Goal: Use online tool/utility: Utilize a website feature to perform a specific function

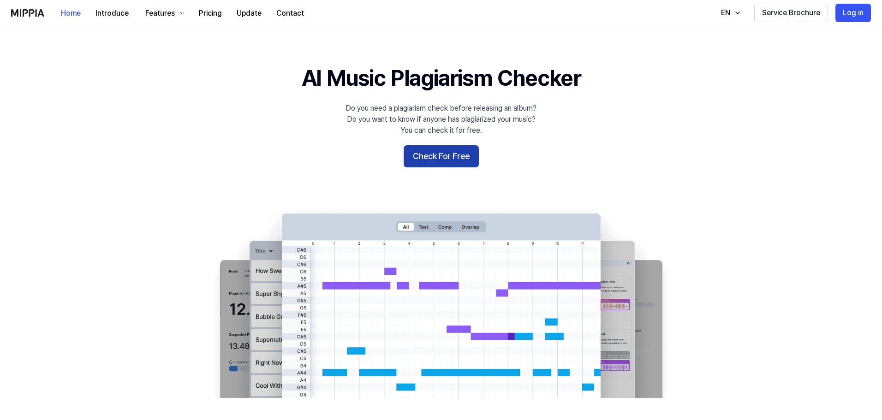
click at [460, 160] on button "Check For Free" at bounding box center [441, 156] width 75 height 22
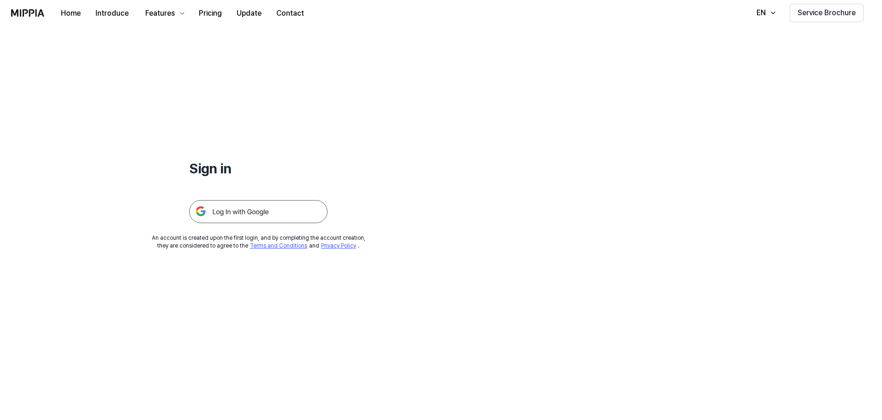
click at [279, 209] on img at bounding box center [258, 211] width 138 height 23
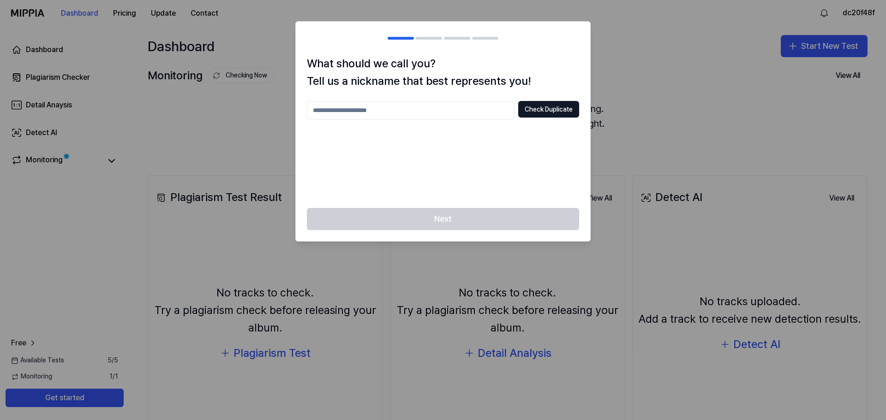
click at [468, 112] on input "text" at bounding box center [411, 110] width 208 height 18
type input "****"
click at [565, 115] on button "Check Duplicate" at bounding box center [548, 109] width 61 height 17
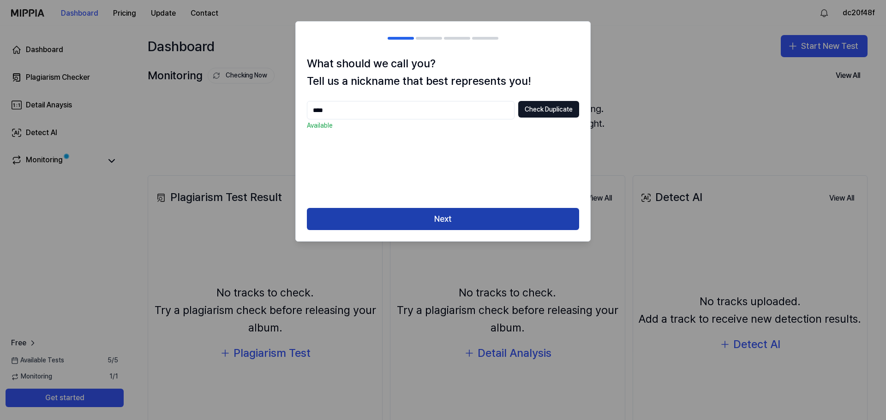
click at [497, 216] on button "Next" at bounding box center [443, 219] width 272 height 22
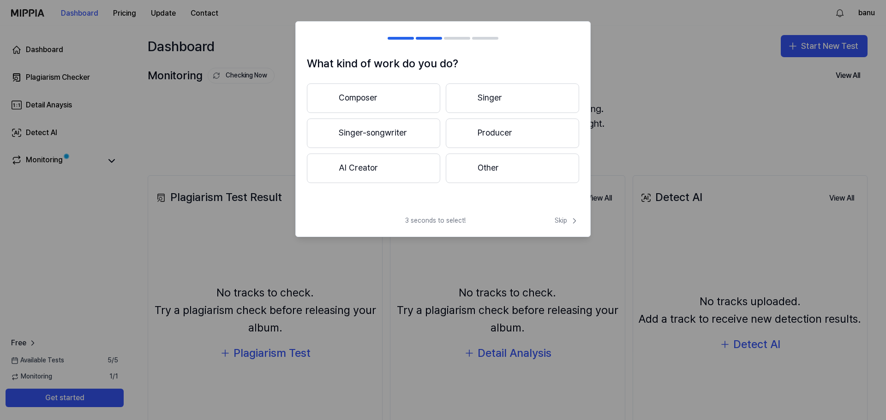
click at [393, 95] on button "Composer" at bounding box center [373, 98] width 133 height 30
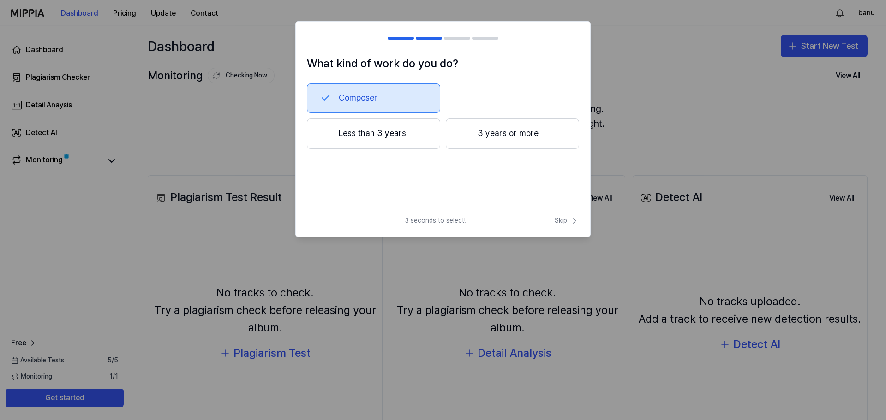
click at [472, 140] on button "3 years or more" at bounding box center [512, 134] width 133 height 30
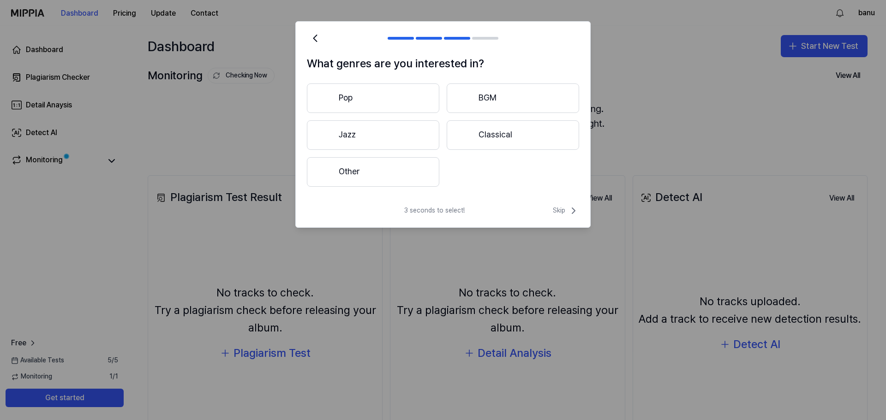
click at [427, 173] on button "Other" at bounding box center [373, 172] width 132 height 30
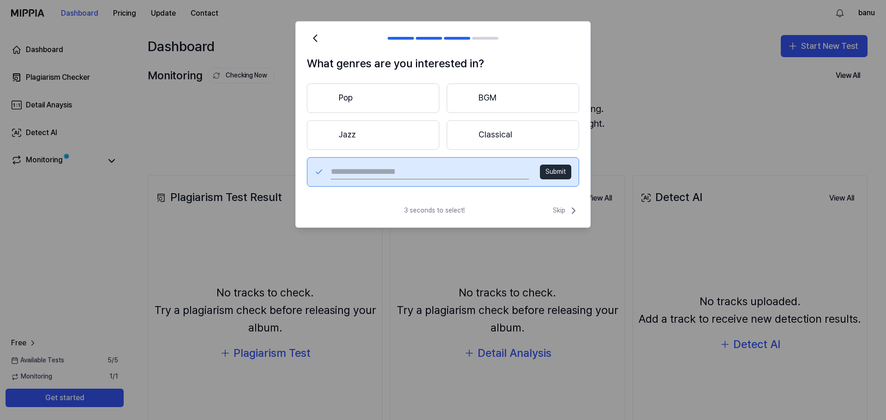
click at [501, 141] on button "Classical" at bounding box center [512, 135] width 132 height 30
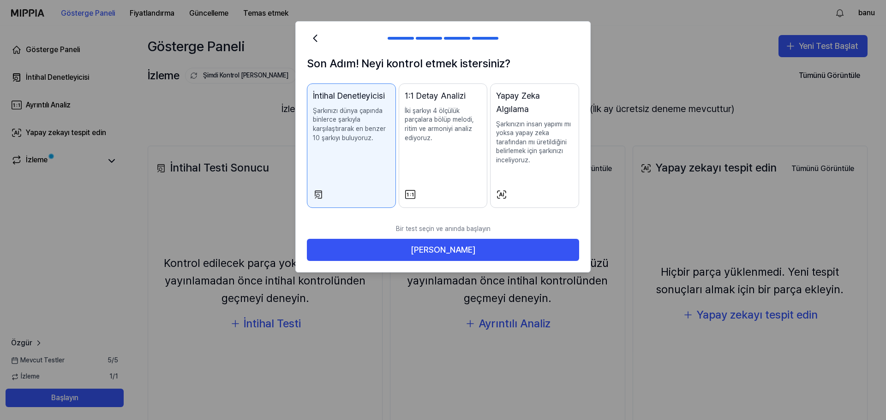
click at [415, 143] on p "İki şarkıyı 4 ölçülük parçalara bölüp melodi, ritim ve armoniyi analiz ediyoruz." at bounding box center [443, 125] width 77 height 36
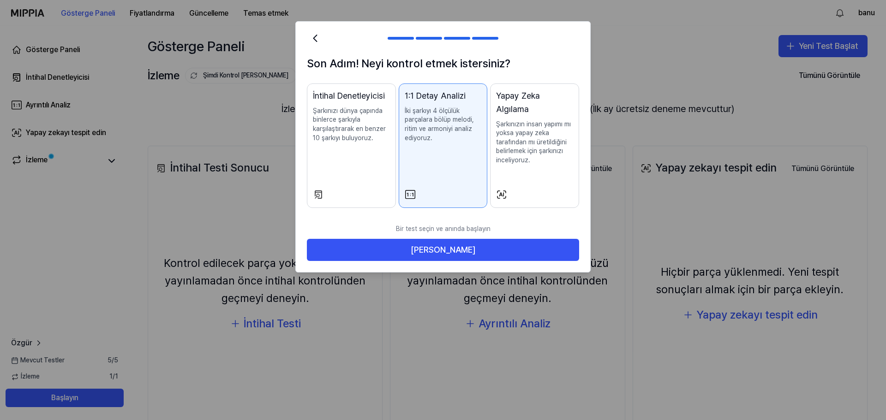
click at [373, 147] on div "İntihal Denetleyicisi Şarkınızı dünya çapında binlerce şarkıyla karşılaştırarak…" at bounding box center [351, 124] width 77 height 71
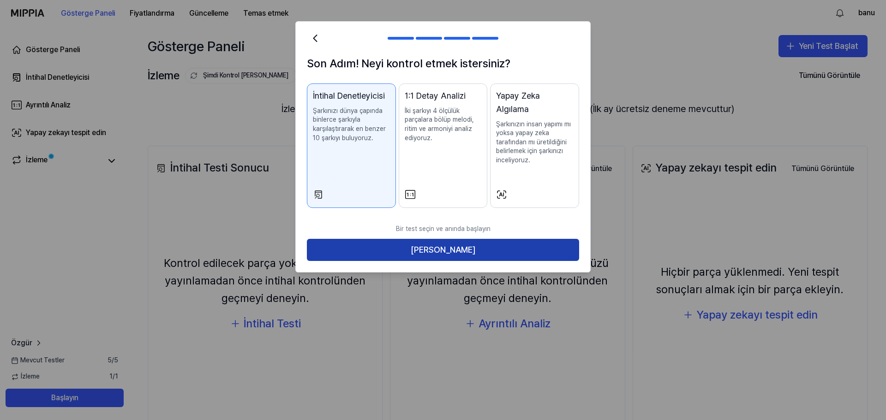
click at [448, 245] on font "[PERSON_NAME]" at bounding box center [443, 250] width 65 height 10
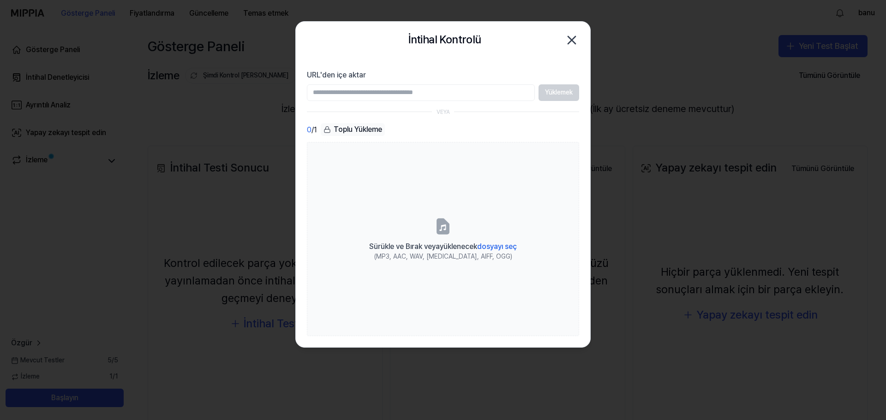
drag, startPoint x: 557, startPoint y: 92, endPoint x: 512, endPoint y: 106, distance: 47.7
click at [555, 93] on div "Yüklemek" at bounding box center [443, 92] width 272 height 17
click at [423, 96] on input "URL'den içe aktar" at bounding box center [421, 92] width 228 height 17
click at [568, 37] on icon "button" at bounding box center [571, 39] width 7 height 7
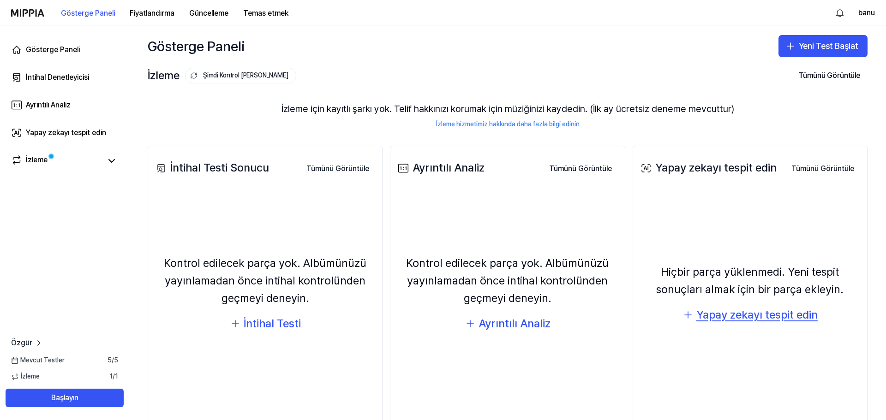
click at [699, 319] on font "Yapay zekayı tespit edin" at bounding box center [756, 314] width 121 height 13
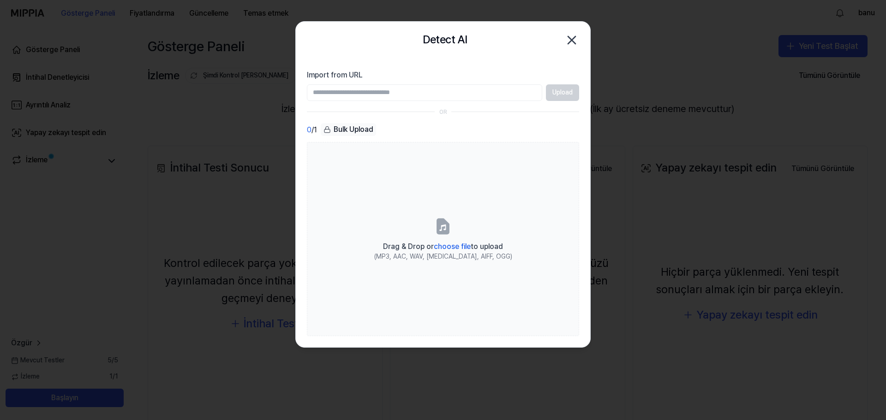
click at [373, 130] on div "Bulk Upload" at bounding box center [348, 129] width 55 height 13
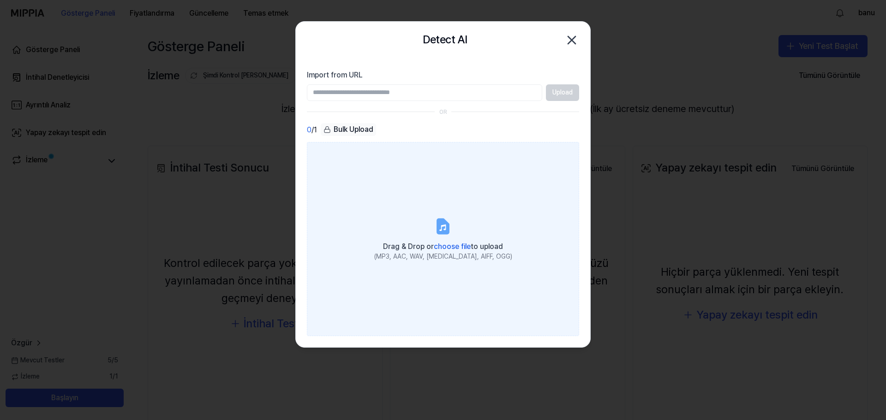
click at [441, 232] on icon at bounding box center [442, 226] width 11 height 14
click at [0, 0] on input "Drag & Drop or choose file to upload (MP3, AAC, WAV, [MEDICAL_DATA], AIFF, OGG)" at bounding box center [0, 0] width 0 height 0
click at [439, 226] on icon at bounding box center [442, 226] width 11 height 14
click at [0, 0] on input "Drag & Drop or choose file to upload (MP3, AAC, WAV, [MEDICAL_DATA], AIFF, OGG)" at bounding box center [0, 0] width 0 height 0
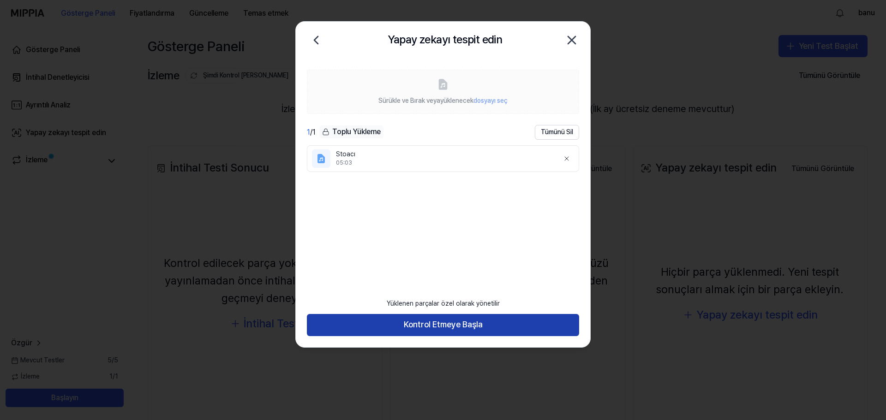
click at [450, 334] on button "Kontrol Etmeye Başla" at bounding box center [443, 325] width 272 height 22
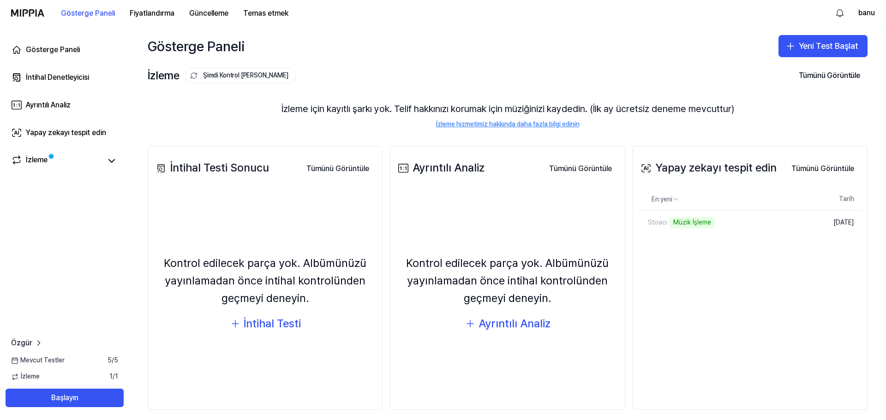
click at [691, 178] on div "Yapay zekayı tespit edin Tümünü Görüntüle" at bounding box center [749, 168] width 223 height 26
click at [691, 169] on font "Yapay zekayı tespit edin" at bounding box center [715, 167] width 121 height 13
click at [683, 254] on div "Yapay zekayı tespit edin Tümünü Görüntüle Yapay zekayı tespit edin En yeni Tari…" at bounding box center [749, 278] width 235 height 265
click at [798, 48] on font "Yeni Test Başlat" at bounding box center [827, 46] width 59 height 10
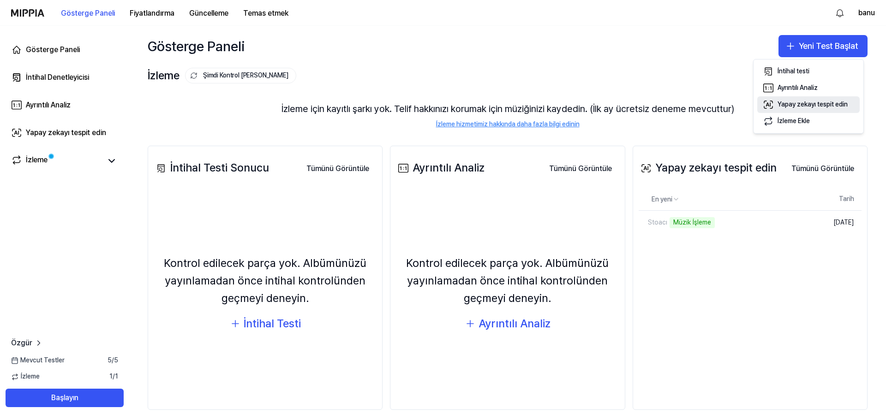
click at [805, 104] on font "Yapay zekayı tespit edin" at bounding box center [812, 104] width 70 height 7
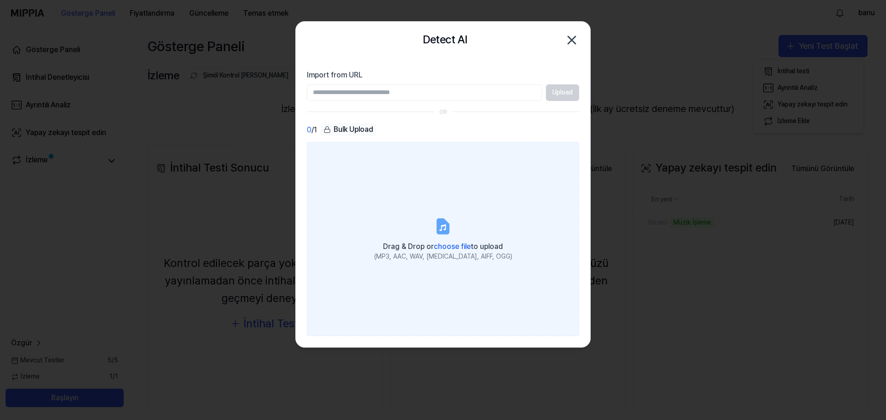
click at [417, 230] on label "Drag & Drop or choose file to upload (MP3, AAC, WAV, [MEDICAL_DATA], AIFF, OGG)" at bounding box center [443, 239] width 272 height 194
click at [0, 0] on input "Drag & Drop or choose file to upload (MP3, AAC, WAV, [MEDICAL_DATA], AIFF, OGG)" at bounding box center [0, 0] width 0 height 0
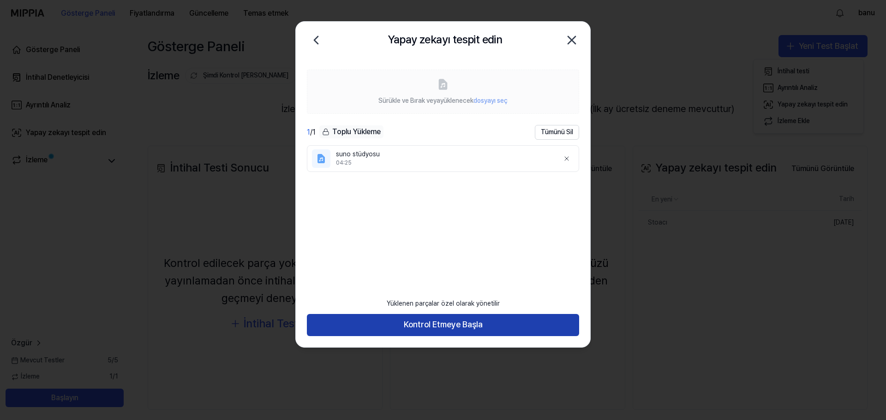
click at [461, 330] on font "Kontrol Etmeye Başla" at bounding box center [443, 324] width 79 height 13
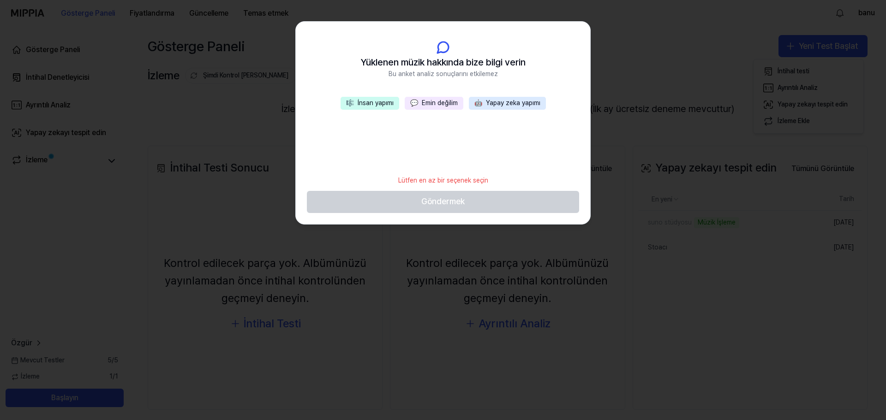
click at [447, 106] on font "Emin değilim" at bounding box center [440, 102] width 36 height 7
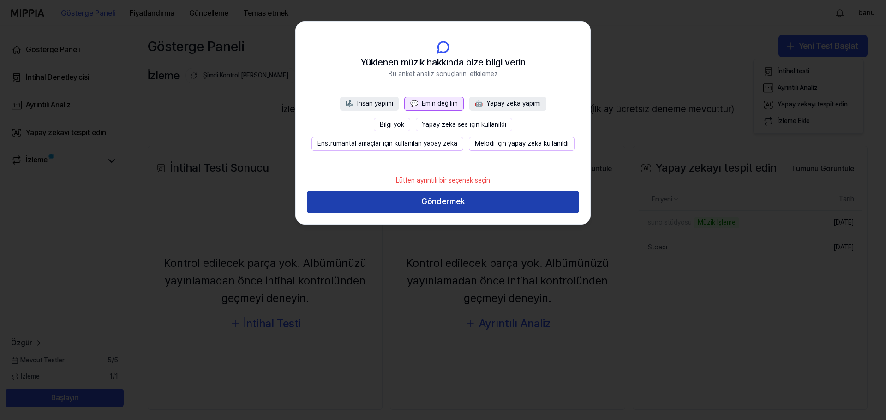
click at [400, 201] on button "Göndermek" at bounding box center [443, 202] width 272 height 22
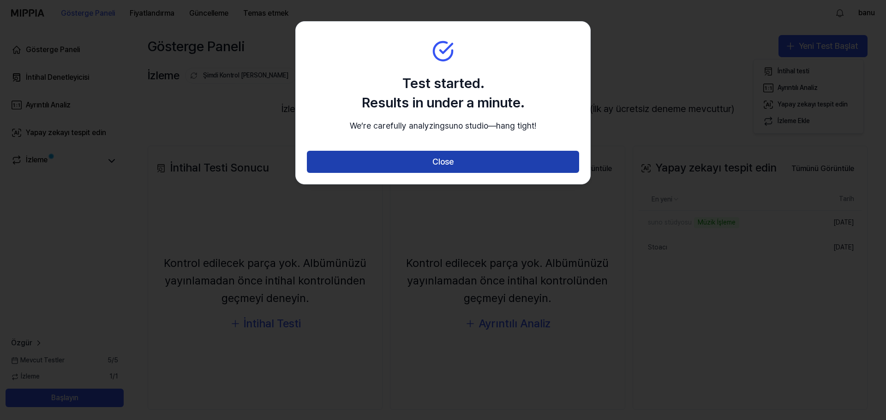
click at [440, 173] on button "Close" at bounding box center [443, 162] width 272 height 22
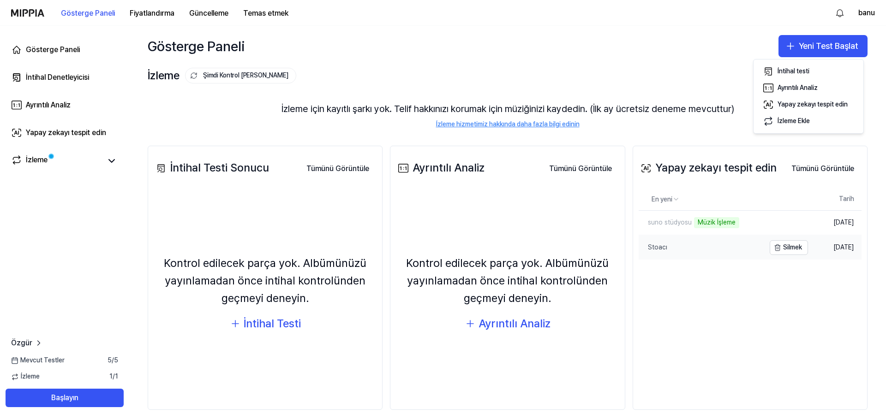
click at [680, 250] on link "Stoacı" at bounding box center [701, 247] width 126 height 24
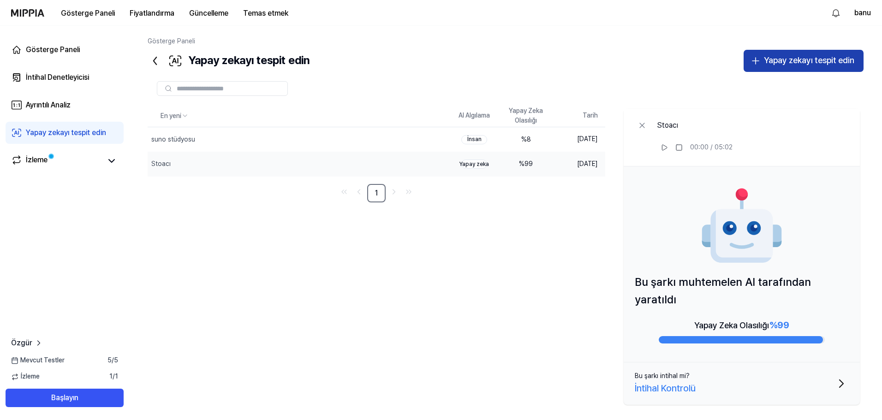
click at [803, 58] on font "Yapay zekayı tespit edin" at bounding box center [809, 60] width 90 height 10
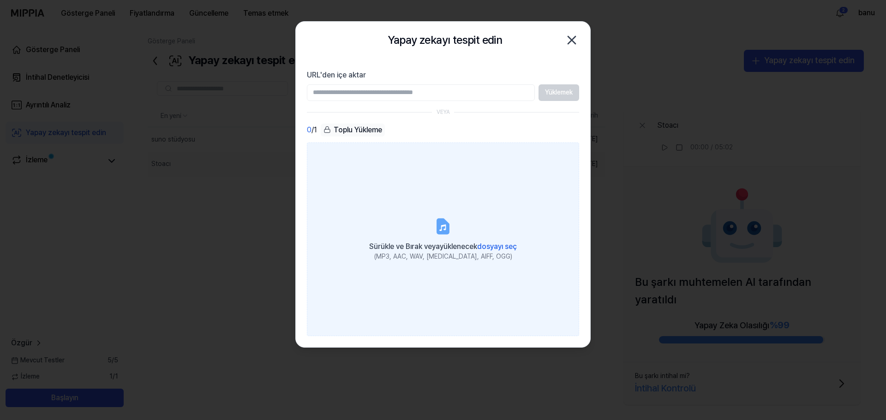
click at [443, 238] on label "Sürükle ve Bırak veya yüklenecek dosyayı seç (MP3, AAC, WAV, [MEDICAL_DATA], AI…" at bounding box center [443, 239] width 272 height 194
click at [0, 0] on input "Sürükle ve Bırak veya yüklenecek dosyayı seç (MP3, AAC, WAV, [MEDICAL_DATA], AI…" at bounding box center [0, 0] width 0 height 0
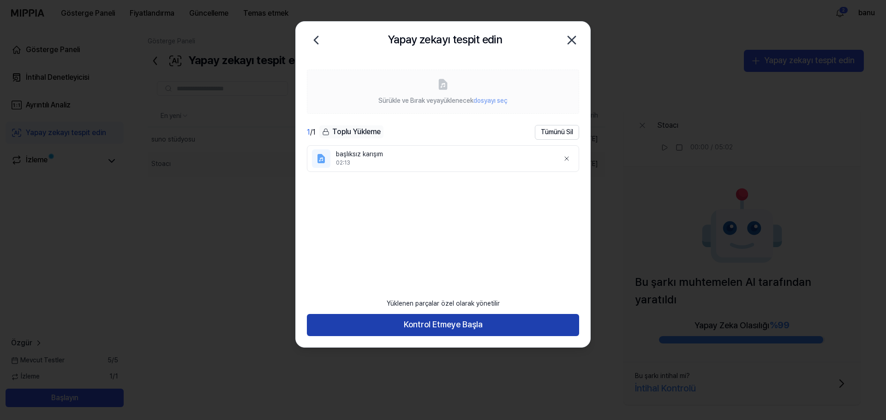
click at [450, 323] on font "Kontrol Etmeye Başla" at bounding box center [443, 325] width 79 height 10
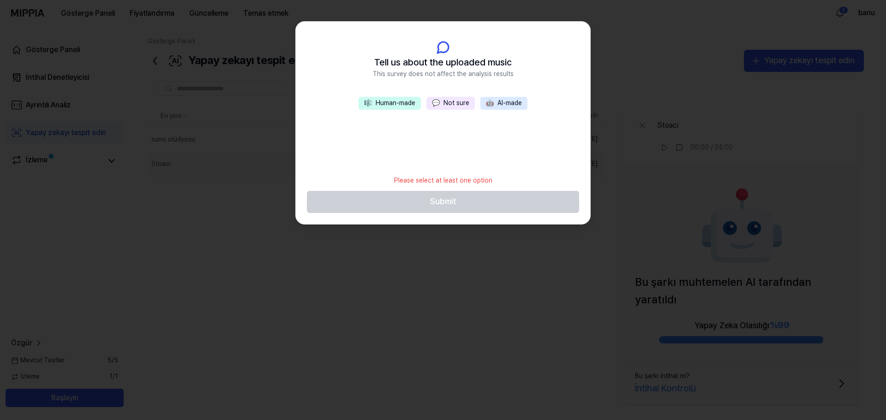
click at [456, 109] on button "💬 Not sure" at bounding box center [450, 103] width 48 height 13
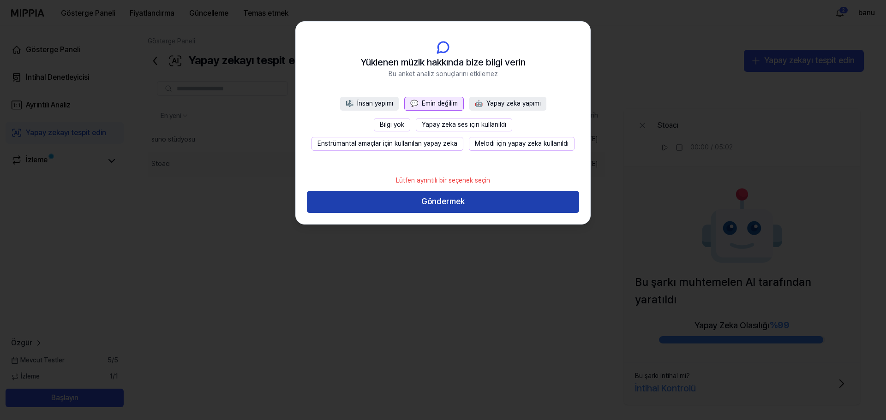
click at [466, 206] on button "Göndermek" at bounding box center [443, 202] width 272 height 22
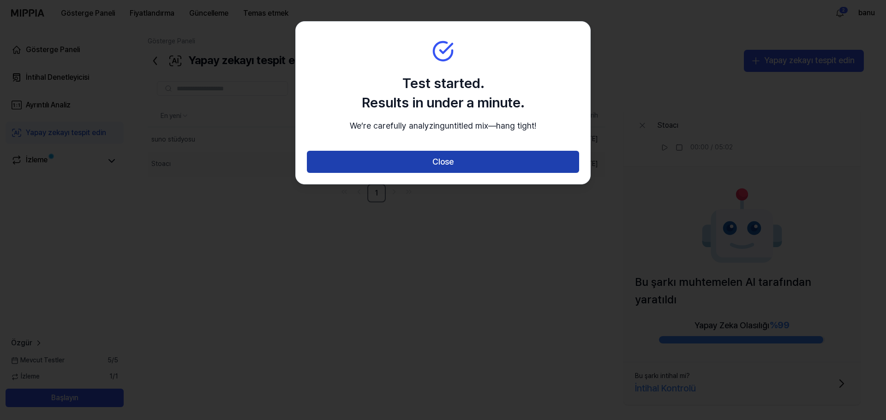
click at [509, 173] on button "Close" at bounding box center [443, 162] width 272 height 22
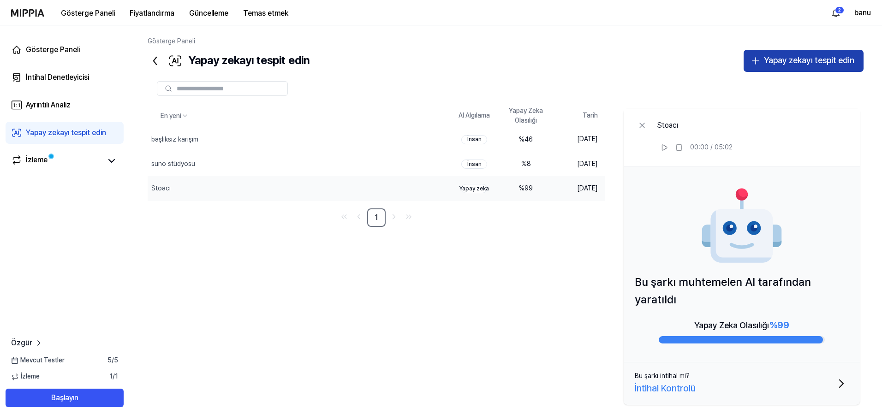
click at [792, 66] on div "Yapay zekayı tespit edin" at bounding box center [809, 60] width 90 height 13
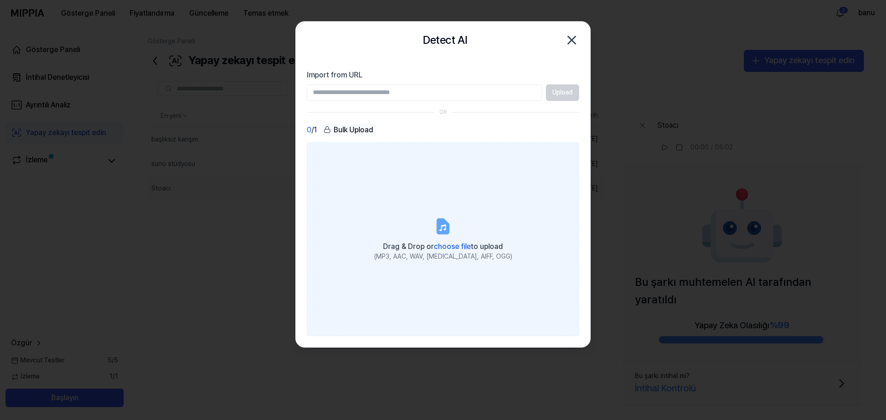
click at [439, 238] on label "Drag & Drop or choose file to upload (MP3, AAC, WAV, [MEDICAL_DATA], AIFF, OGG)" at bounding box center [443, 239] width 272 height 194
click at [0, 0] on input "Drag & Drop or choose file to upload (MP3, AAC, WAV, [MEDICAL_DATA], AIFF, OGG)" at bounding box center [0, 0] width 0 height 0
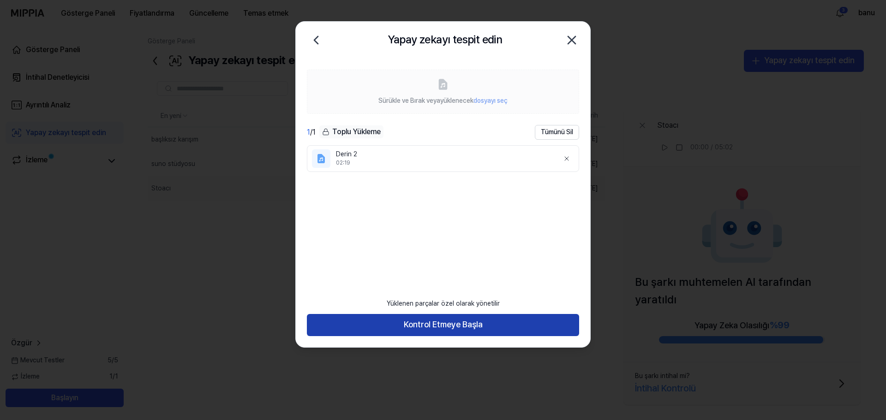
click at [476, 328] on font "Kontrol Etmeye Başla" at bounding box center [443, 325] width 79 height 10
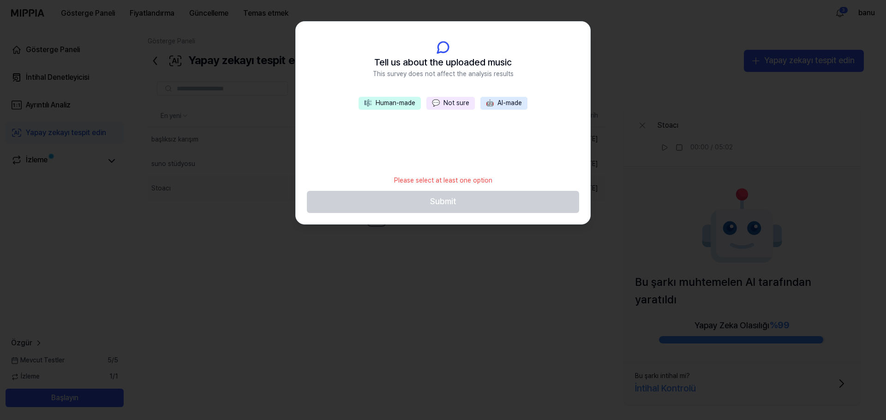
click at [459, 101] on button "💬 Not sure" at bounding box center [450, 103] width 48 height 13
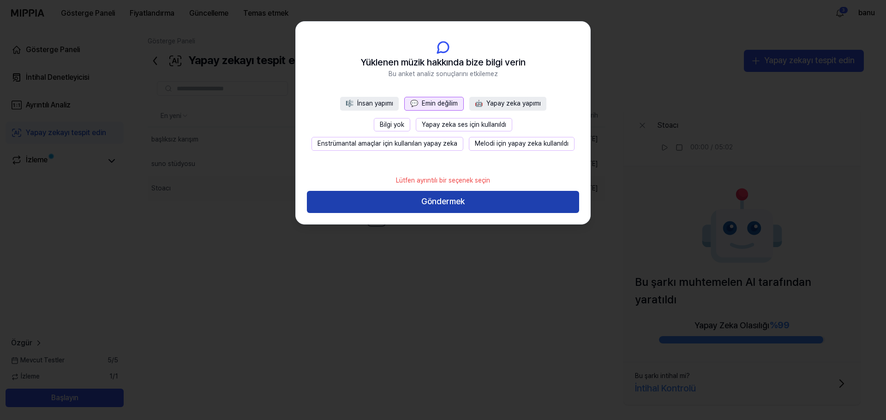
click at [464, 203] on font "Göndermek" at bounding box center [442, 201] width 43 height 10
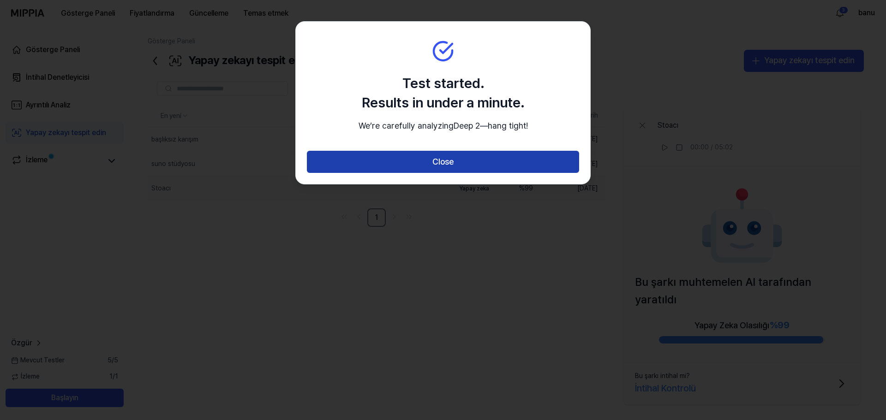
click at [465, 173] on button "Close" at bounding box center [443, 162] width 272 height 22
